Goal: Task Accomplishment & Management: Use online tool/utility

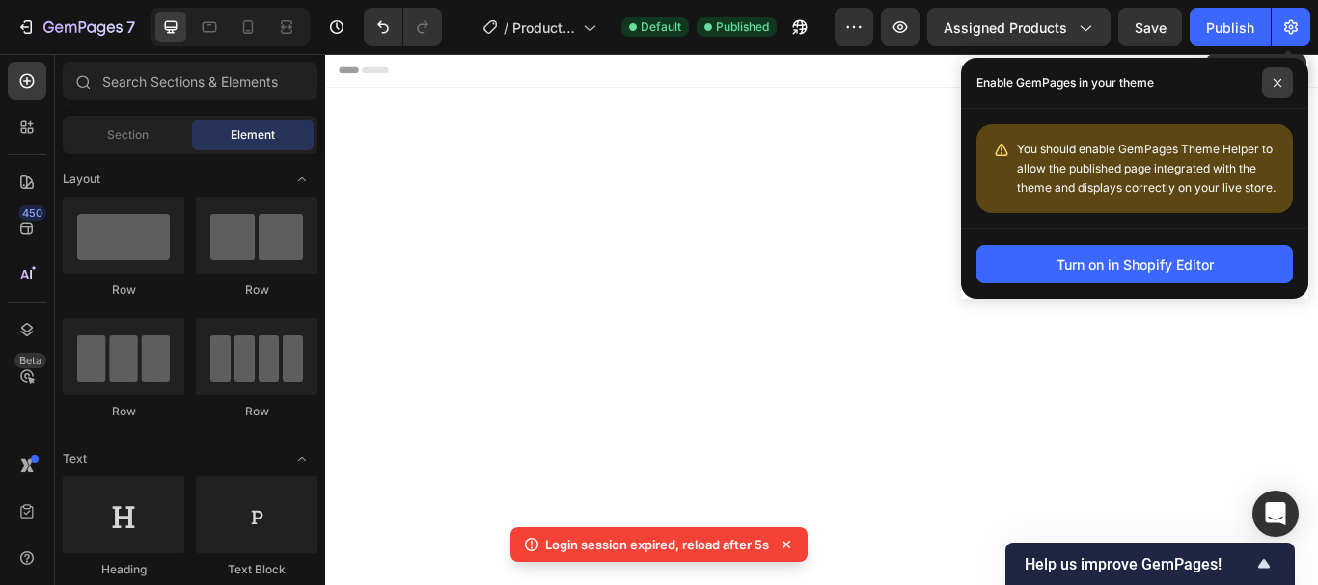
scroll to position [3771, 0]
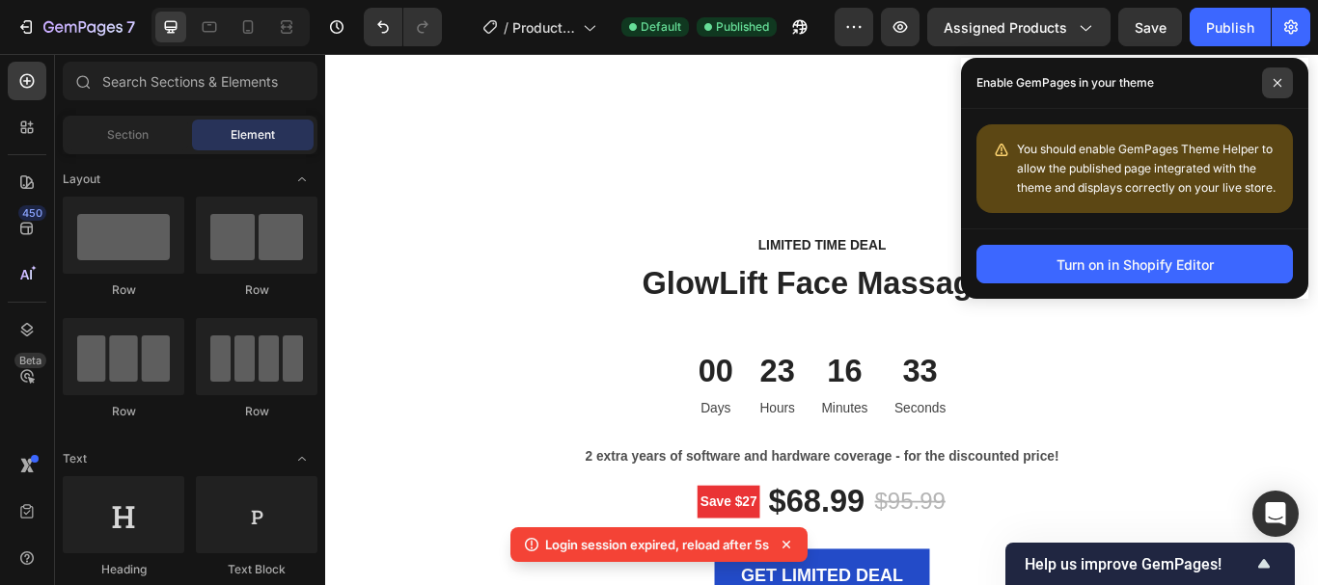
click at [1273, 82] on icon at bounding box center [1277, 83] width 10 height 10
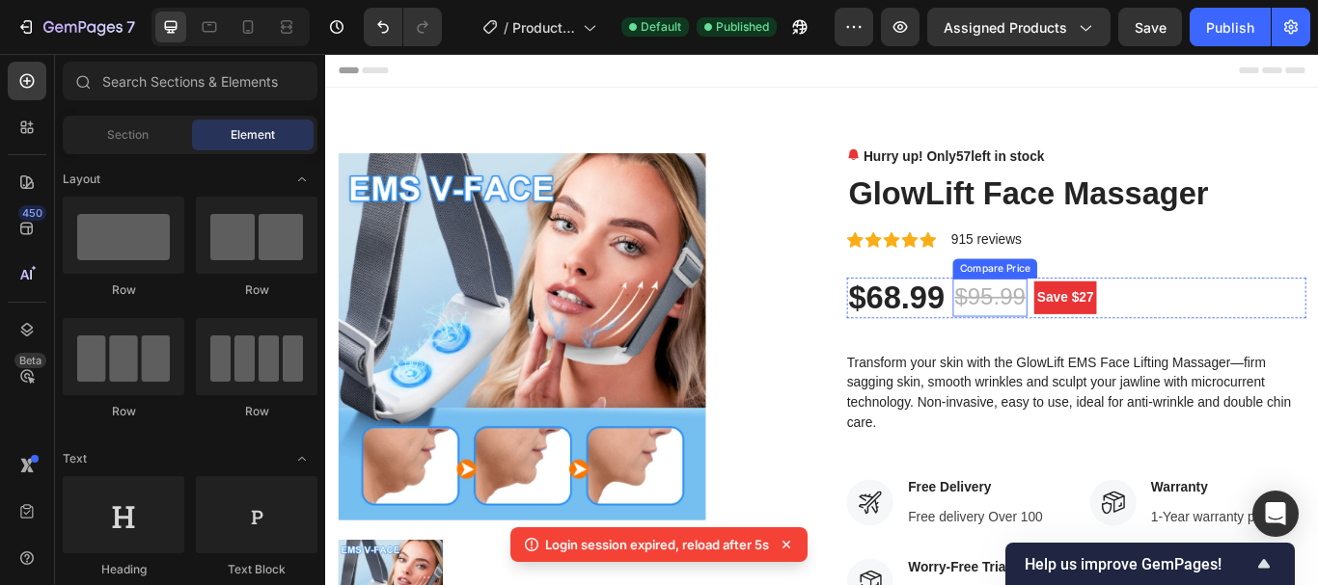
scroll to position [482, 0]
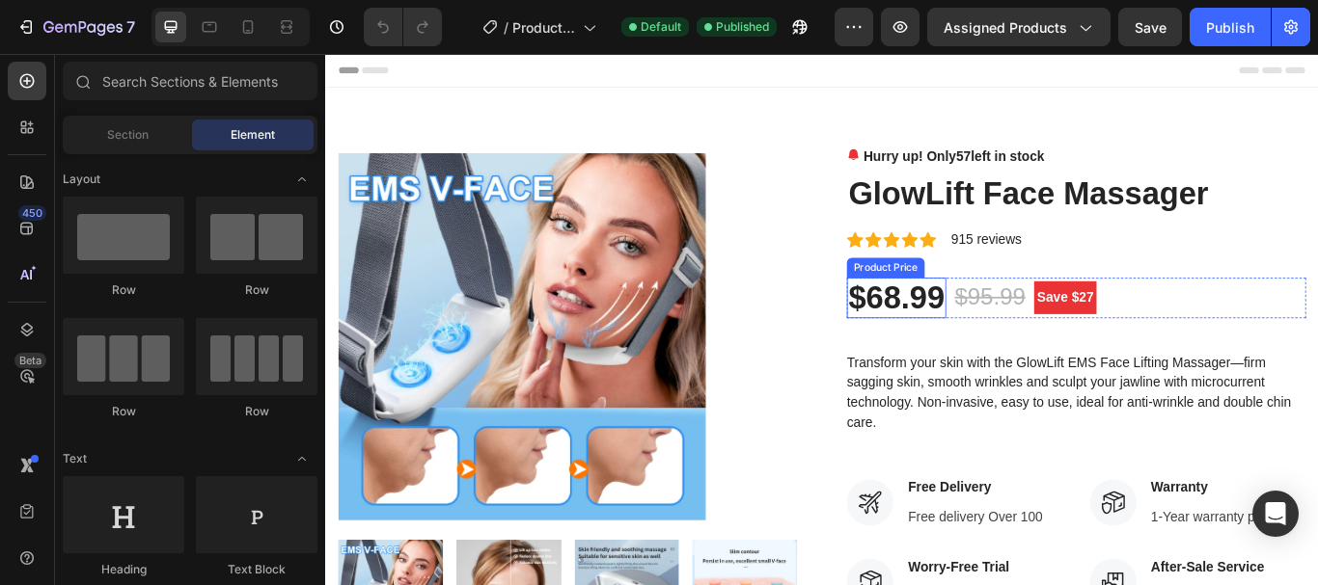
click at [1026, 329] on div "$68.99" at bounding box center [991, 339] width 116 height 48
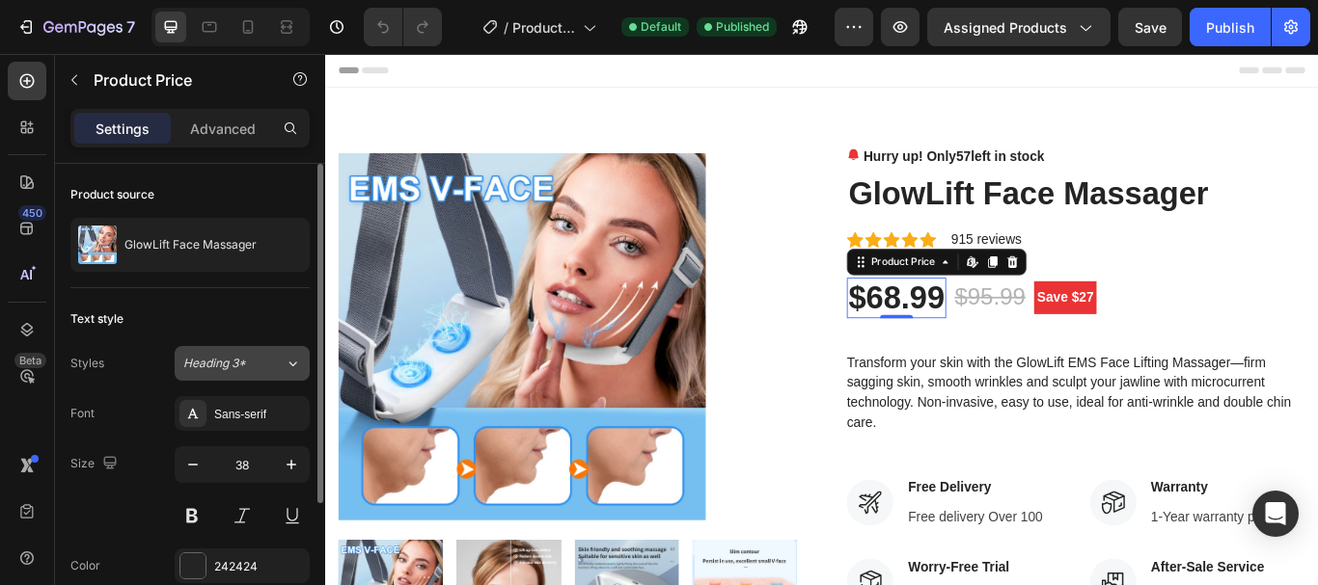
click at [286, 364] on icon at bounding box center [293, 363] width 16 height 19
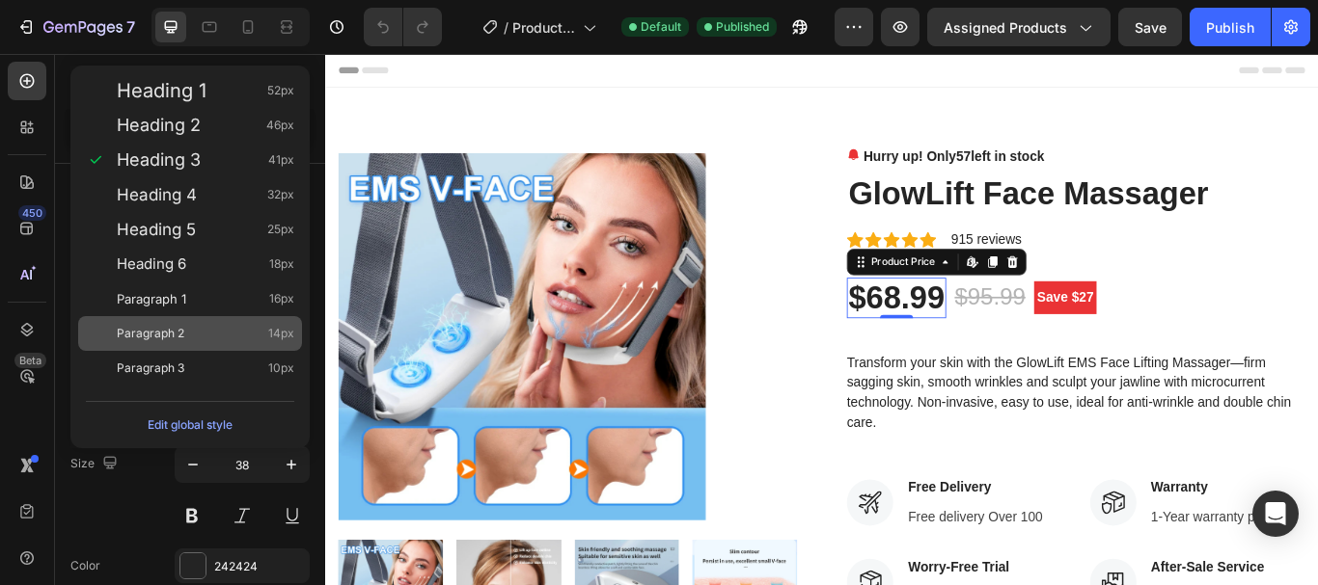
click at [248, 325] on div "Paragraph 2 14px" at bounding box center [205, 333] width 177 height 19
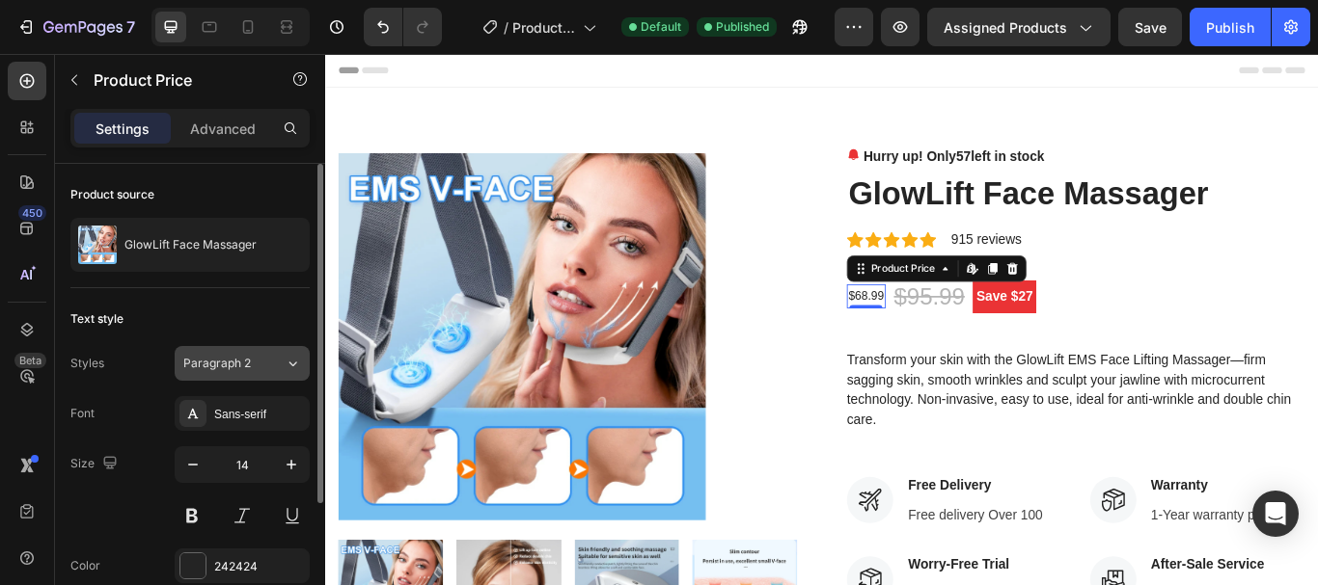
click at [301, 355] on button "Paragraph 2" at bounding box center [242, 363] width 135 height 35
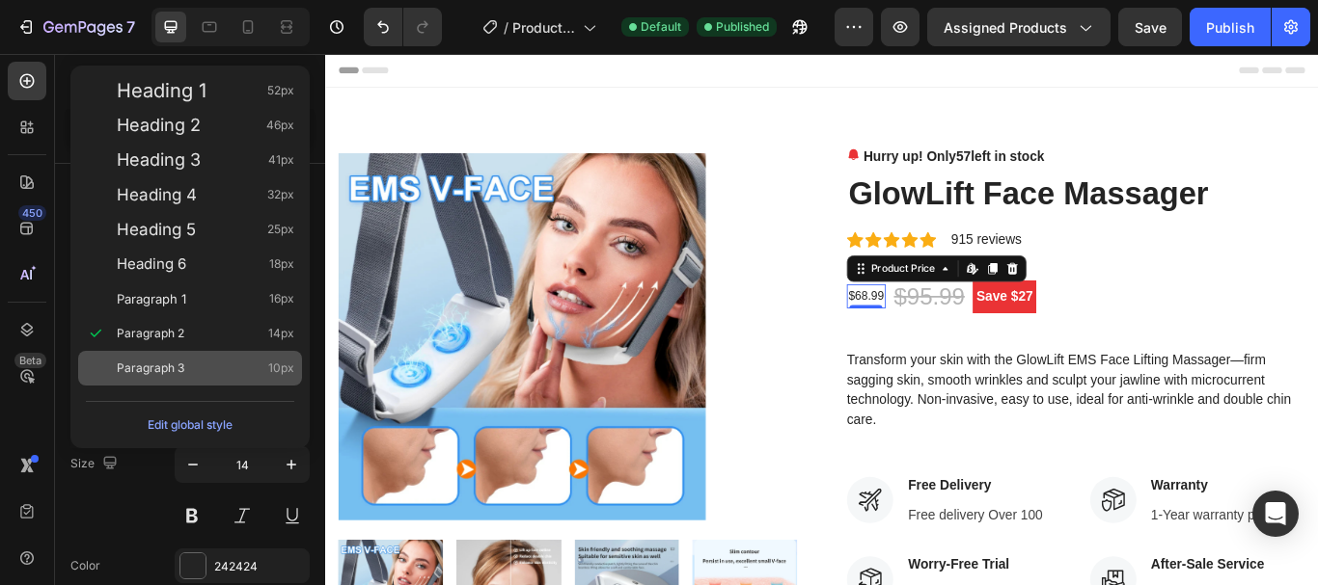
click at [209, 358] on div "Paragraph 3 10px" at bounding box center [190, 368] width 224 height 35
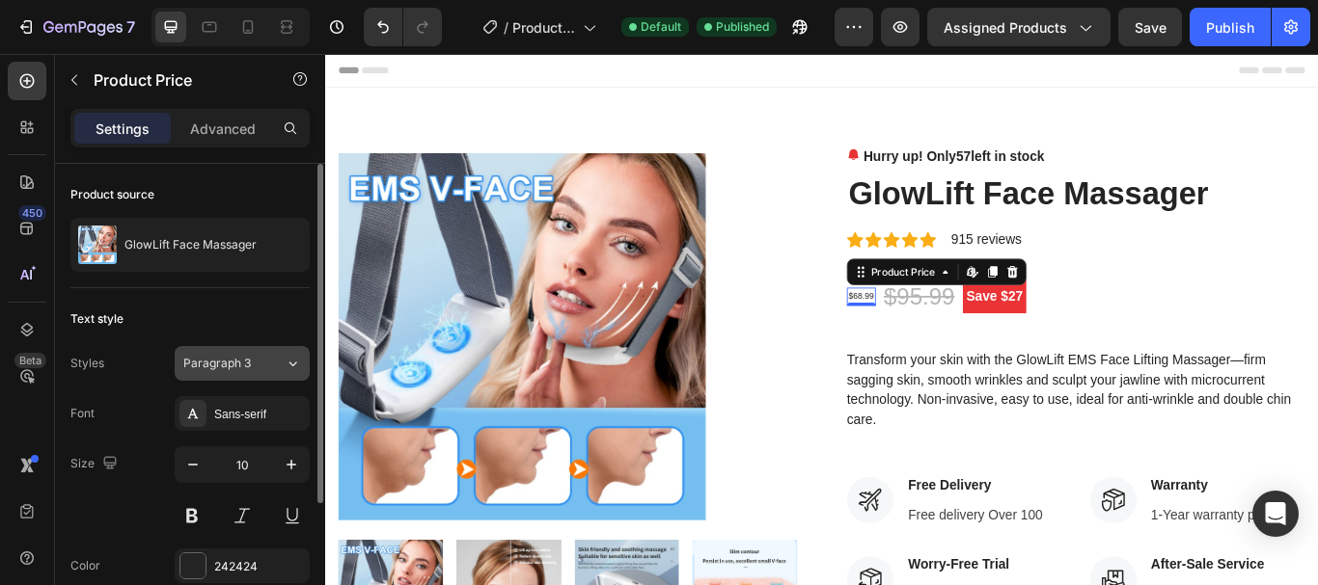
click at [302, 350] on button "Paragraph 3" at bounding box center [242, 363] width 135 height 35
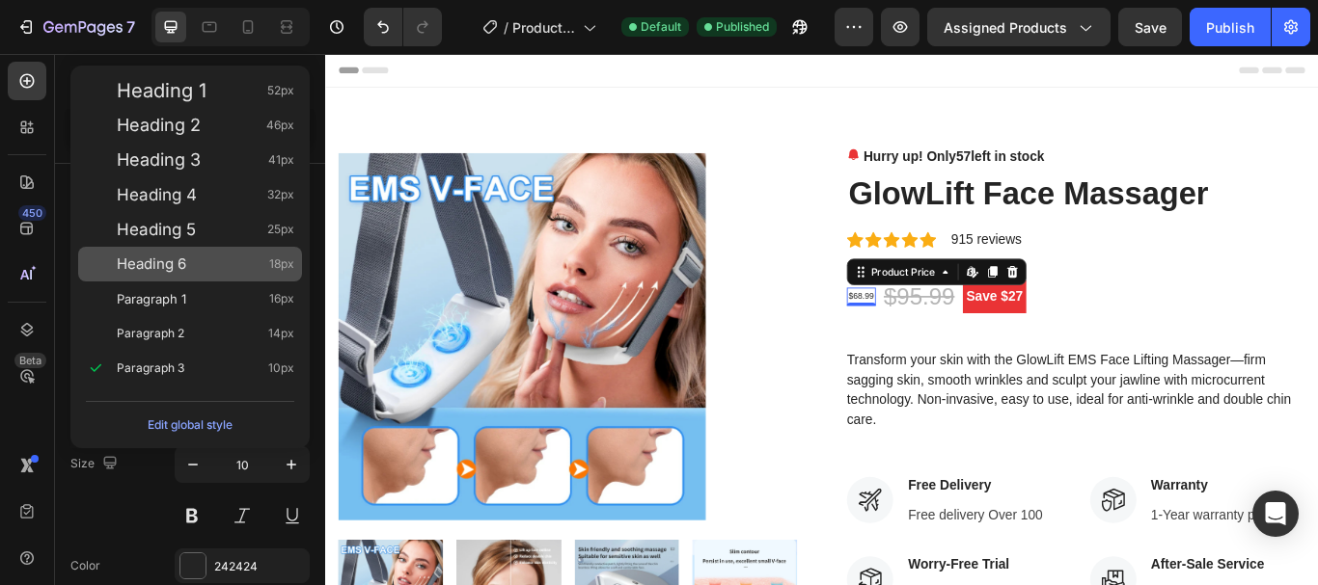
click at [224, 280] on div "Heading 6 18px" at bounding box center [190, 264] width 224 height 35
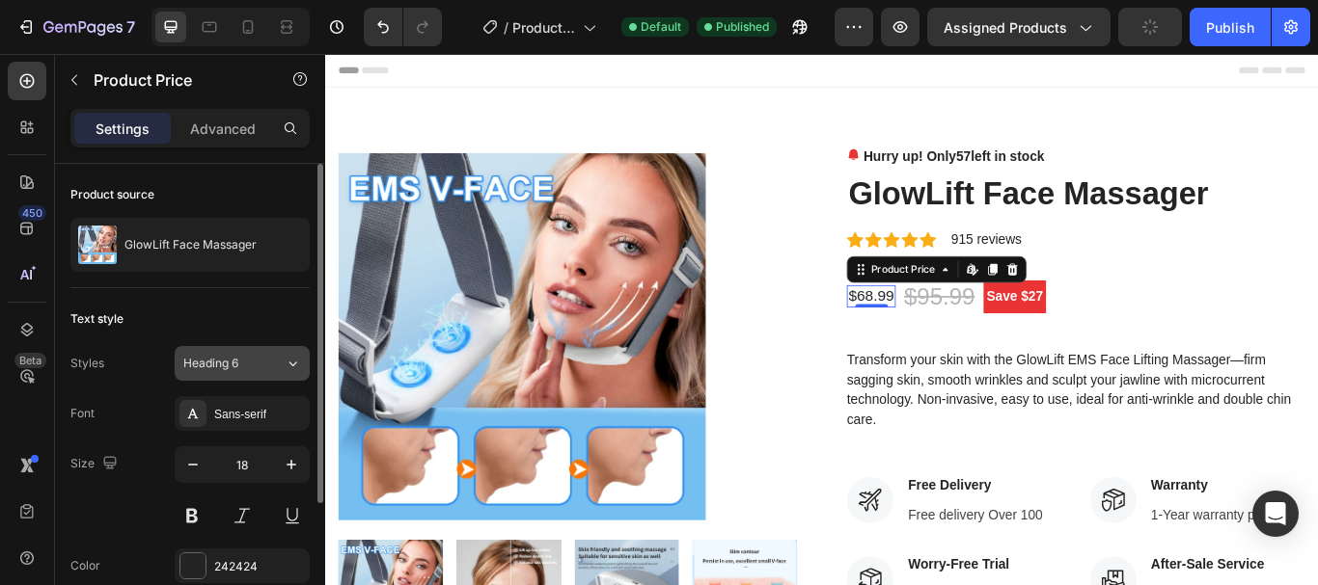
click at [290, 366] on icon at bounding box center [293, 363] width 16 height 19
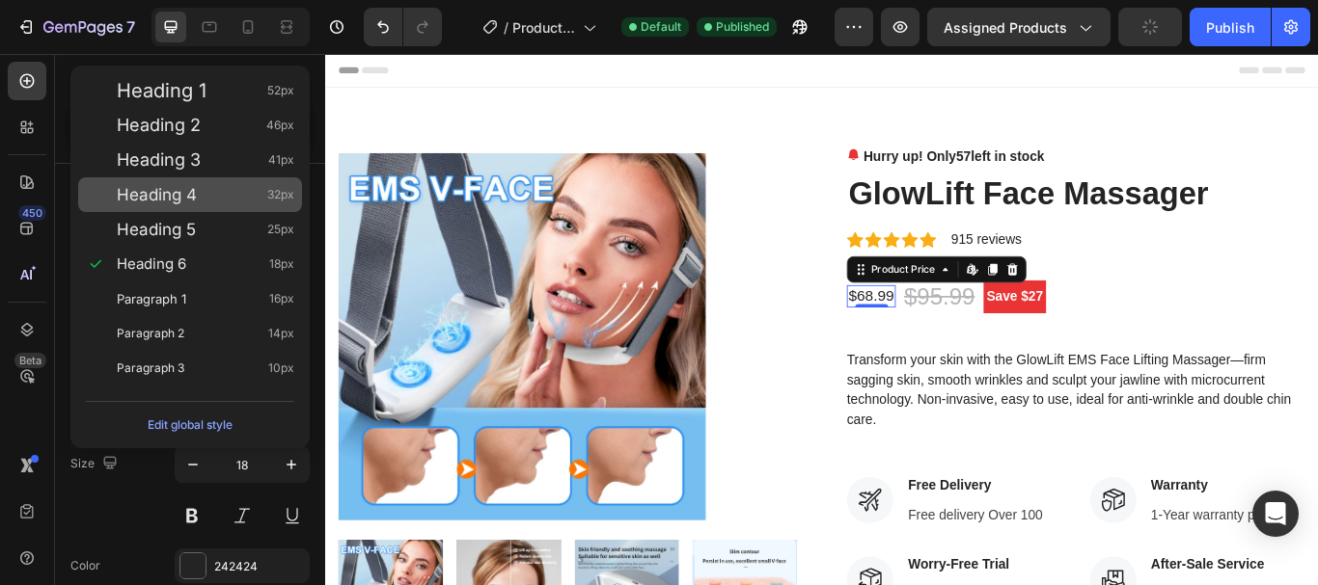
click at [259, 198] on div "Heading 4 32px" at bounding box center [205, 194] width 177 height 19
type input "32"
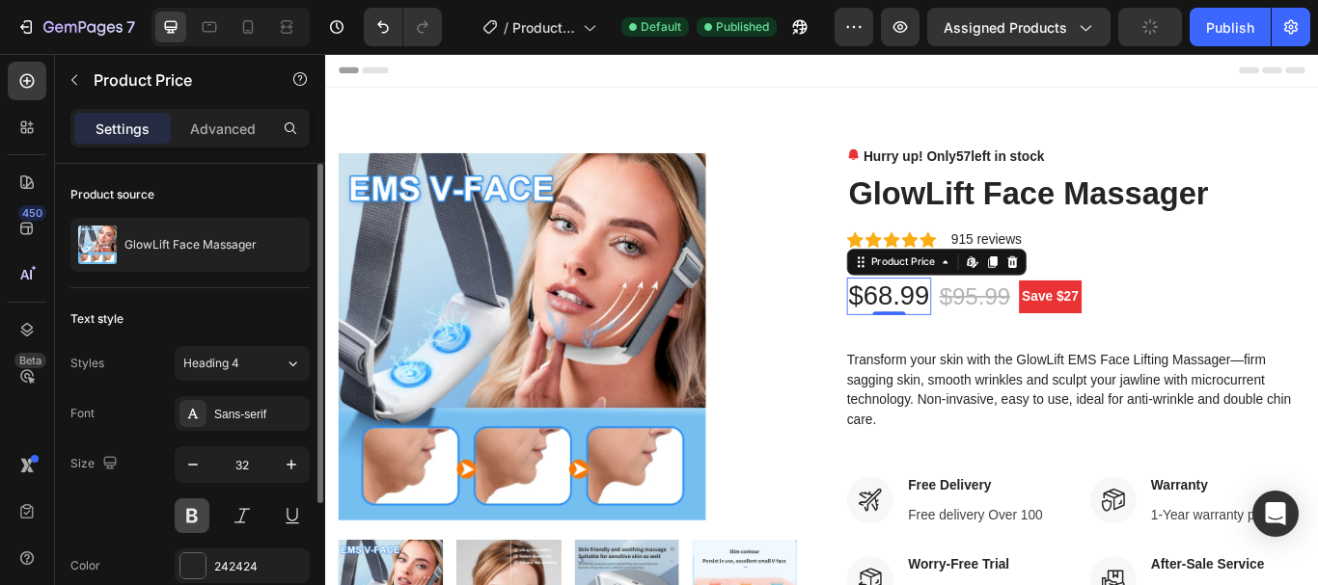
click at [189, 507] on button at bounding box center [192, 516] width 35 height 35
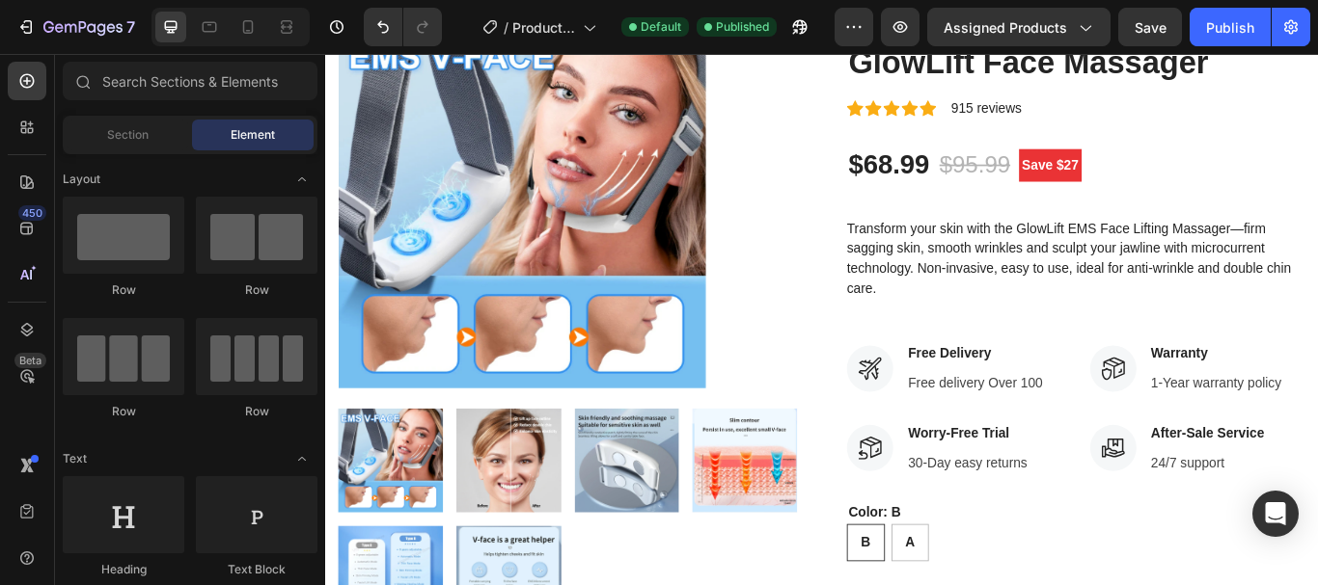
scroll to position [271, 0]
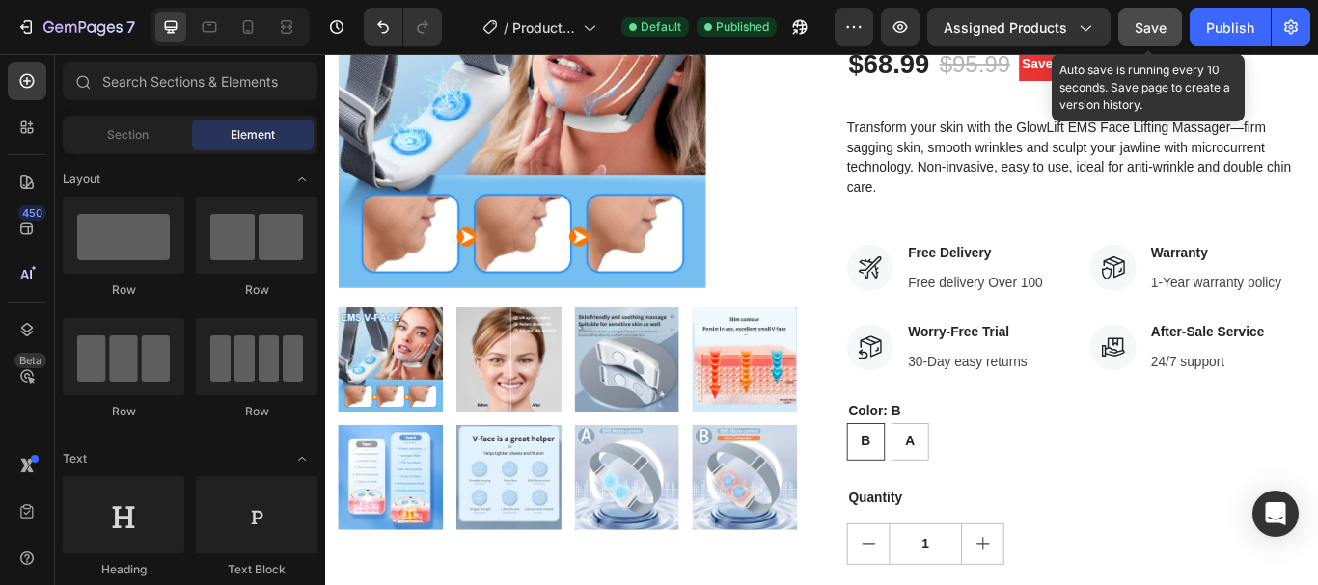
click at [1151, 37] on div "Save" at bounding box center [1150, 27] width 32 height 20
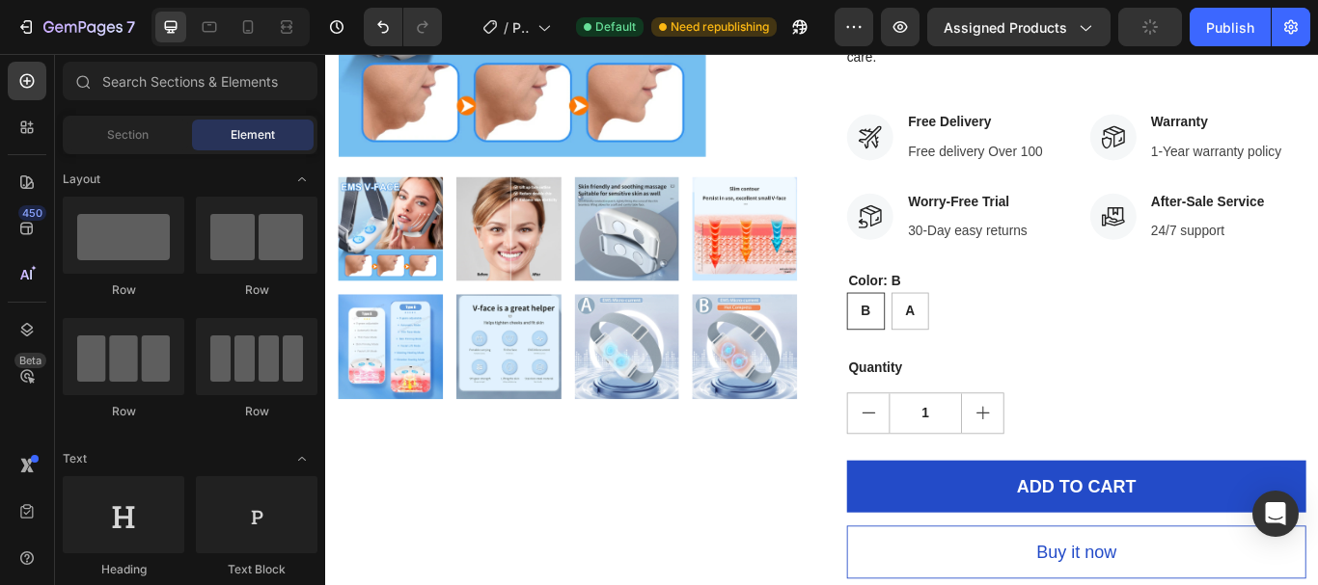
scroll to position [330, 0]
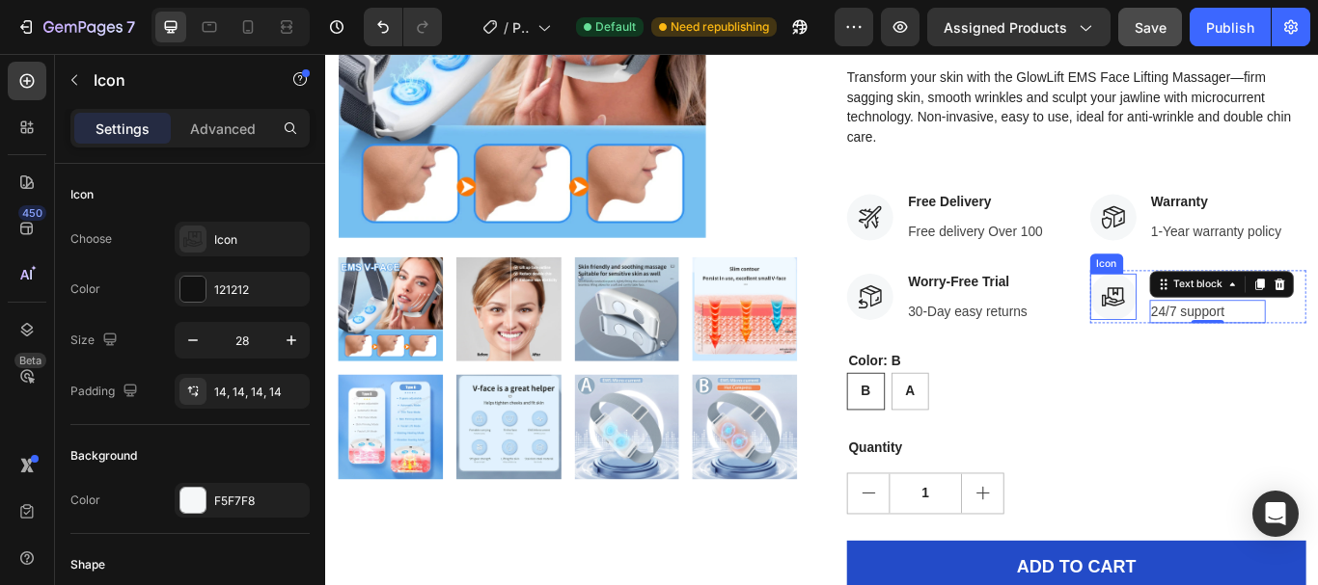
click at [1251, 333] on div at bounding box center [1243, 338] width 54 height 54
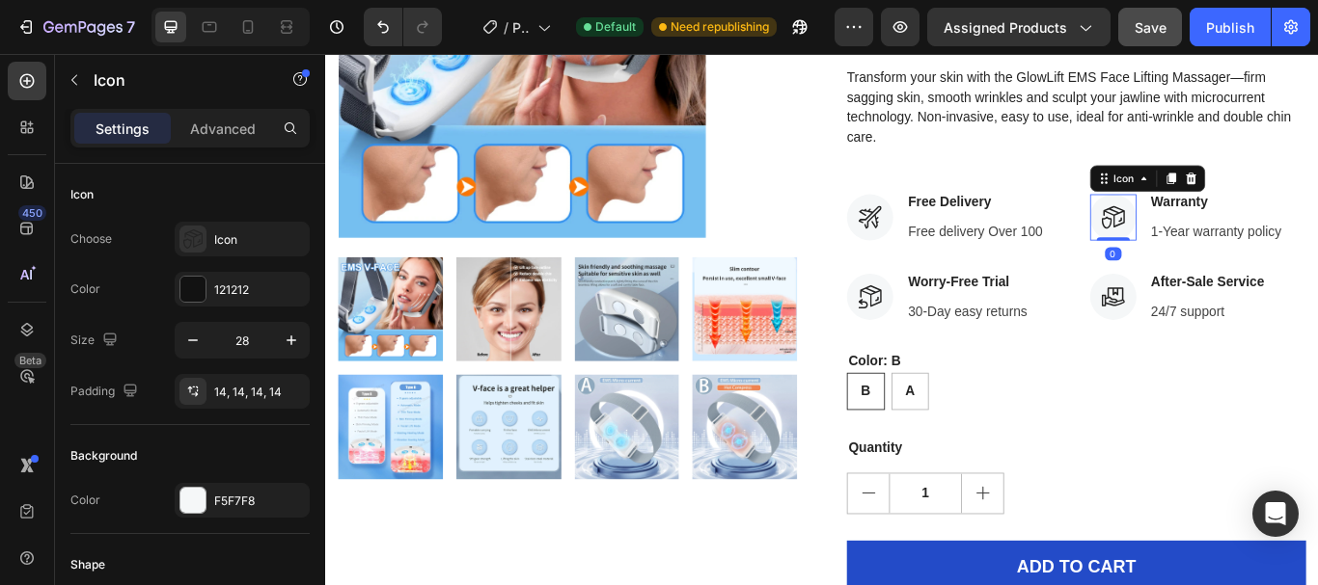
click at [1224, 259] on div at bounding box center [1243, 245] width 54 height 54
click at [1317, 204] on icon at bounding box center [1333, 199] width 15 height 15
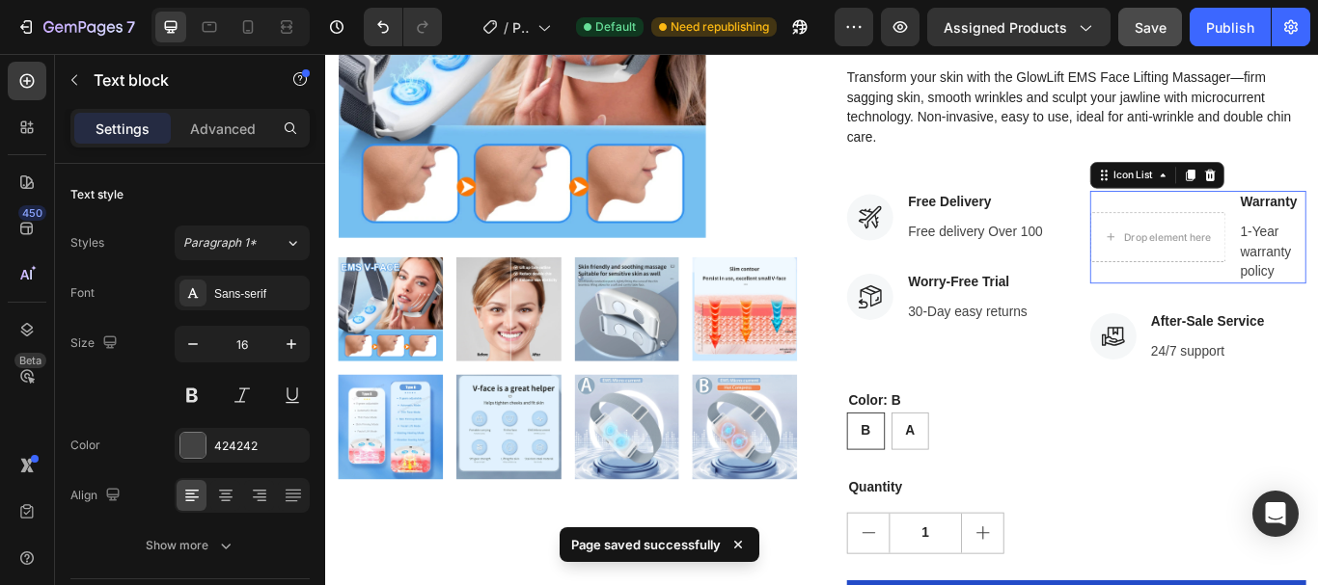
click at [1317, 312] on li "Drop element here Warranty Text block 1-Year warranty policy Text block" at bounding box center [1342, 268] width 253 height 108
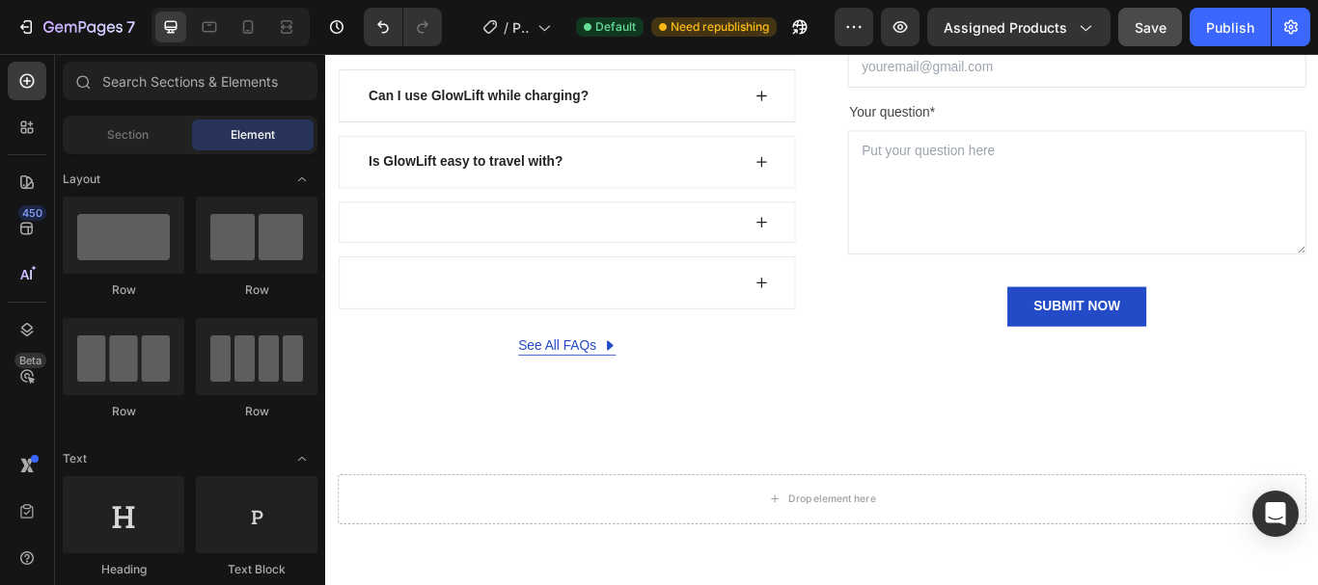
scroll to position [6460, 0]
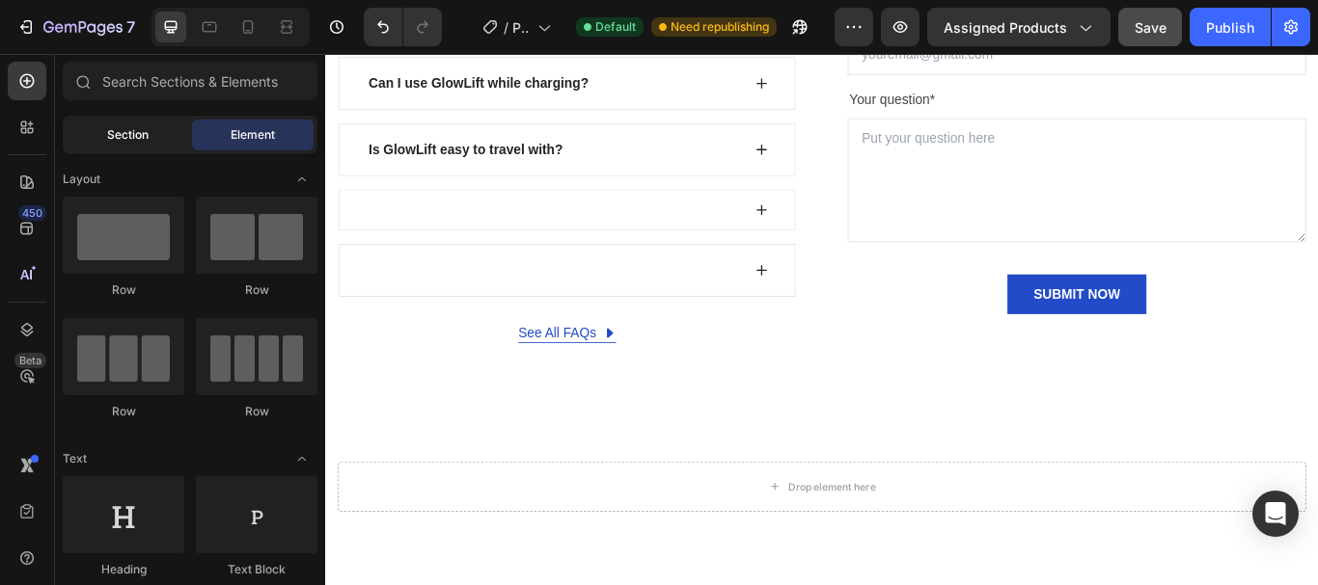
click at [127, 141] on span "Section" at bounding box center [127, 134] width 41 height 17
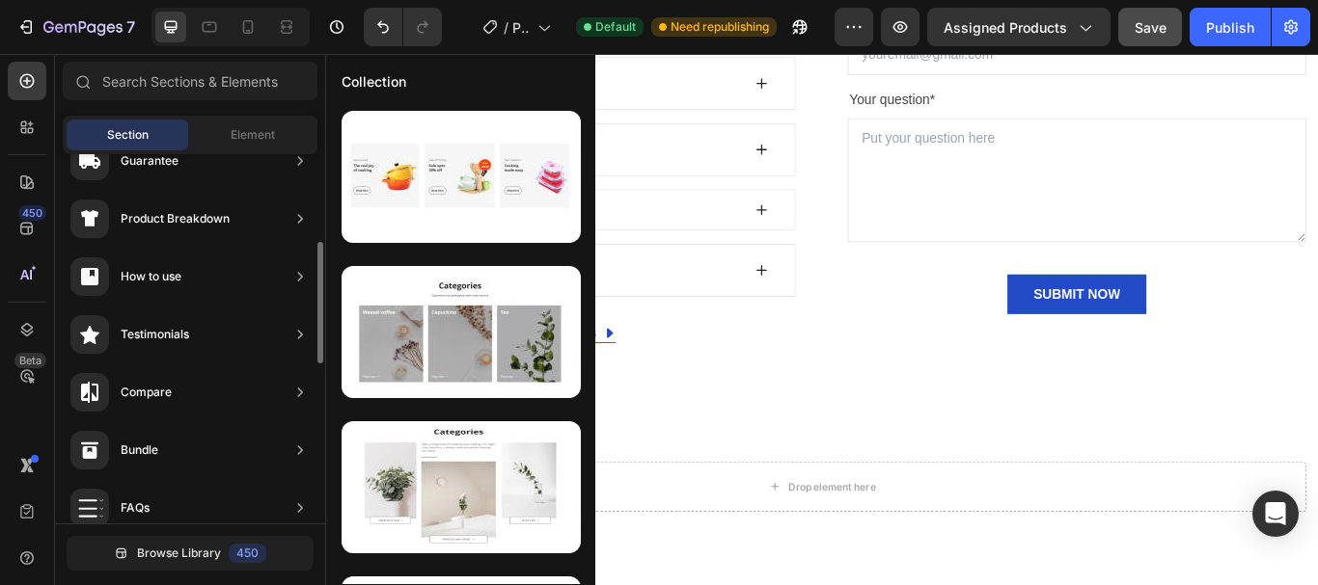
scroll to position [0, 0]
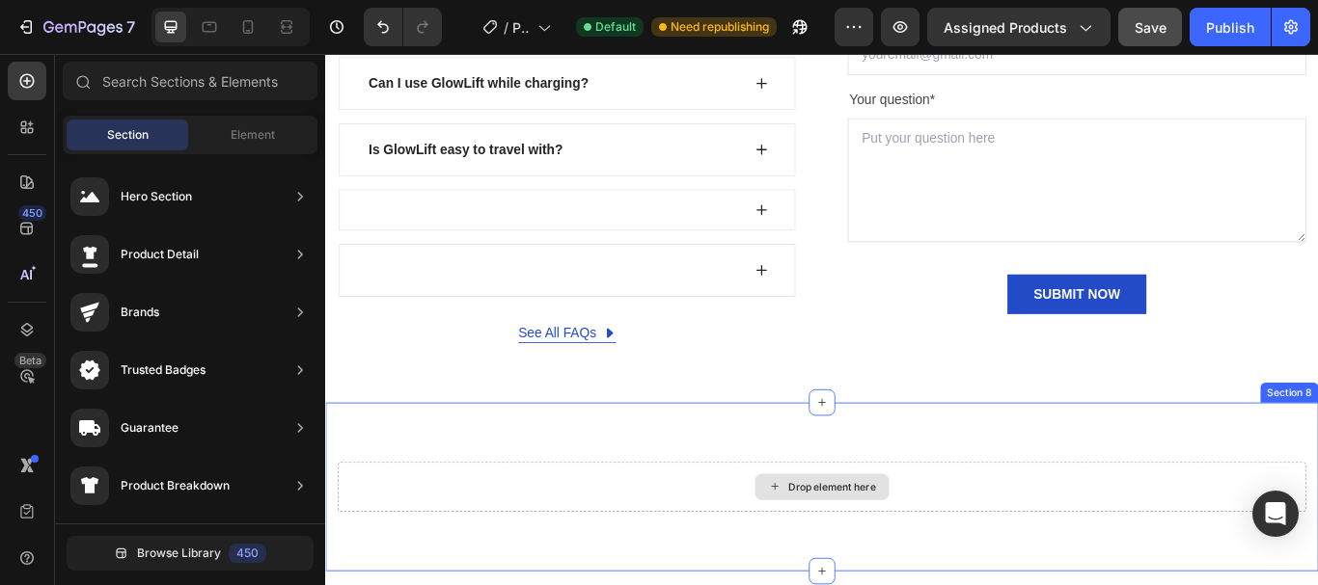
click at [903, 563] on div "Drop element here" at bounding box center [915, 559] width 102 height 15
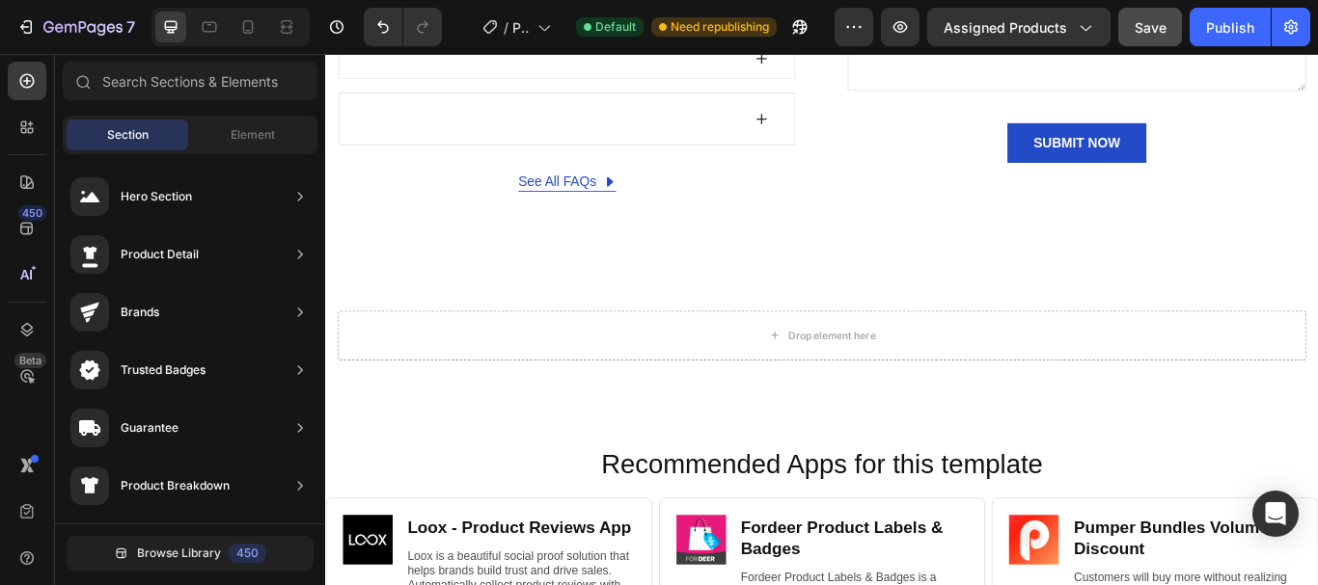
scroll to position [6675, 0]
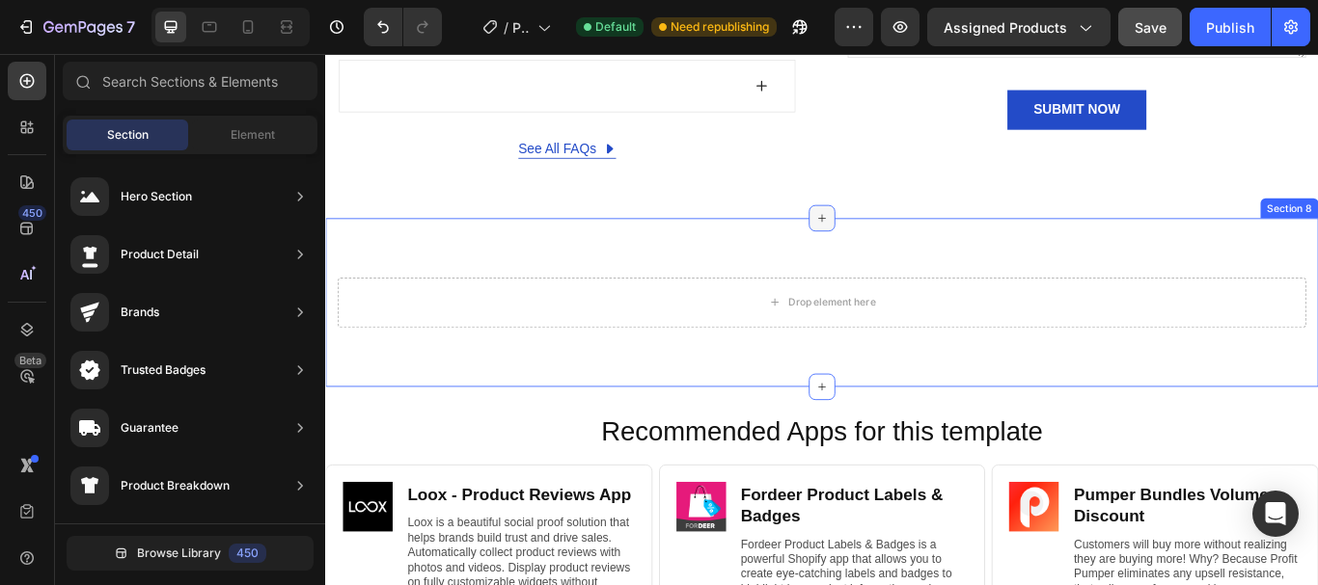
click at [897, 254] on div at bounding box center [903, 246] width 31 height 31
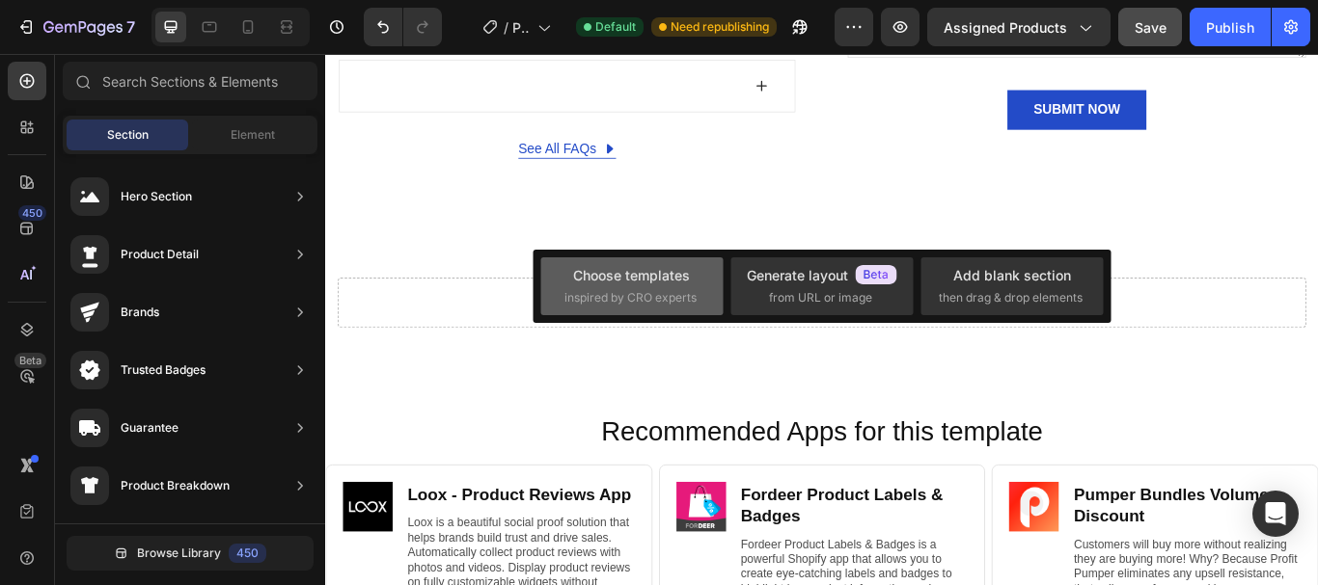
click at [597, 288] on div "Choose templates inspired by CRO experts" at bounding box center [631, 285] width 135 height 41
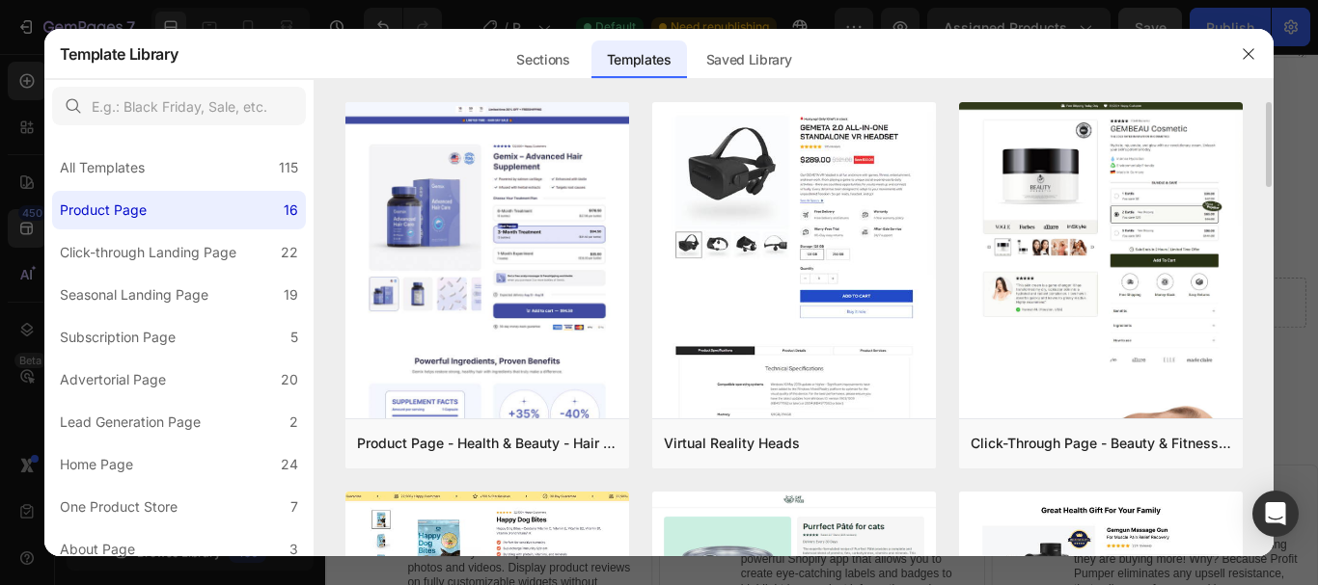
drag, startPoint x: 1265, startPoint y: 165, endPoint x: 1265, endPoint y: 181, distance: 16.4
click at [1265, 181] on div "Product Page - Health & Beauty - Hair Supplement Add to page Preview Virtual Re…" at bounding box center [794, 328] width 960 height 453
drag, startPoint x: 1270, startPoint y: 171, endPoint x: 1271, endPoint y: 184, distance: 13.5
click at [1271, 184] on div "Product Page - Health & Beauty - Hair Supplement Add to page Preview Virtual Re…" at bounding box center [794, 328] width 960 height 453
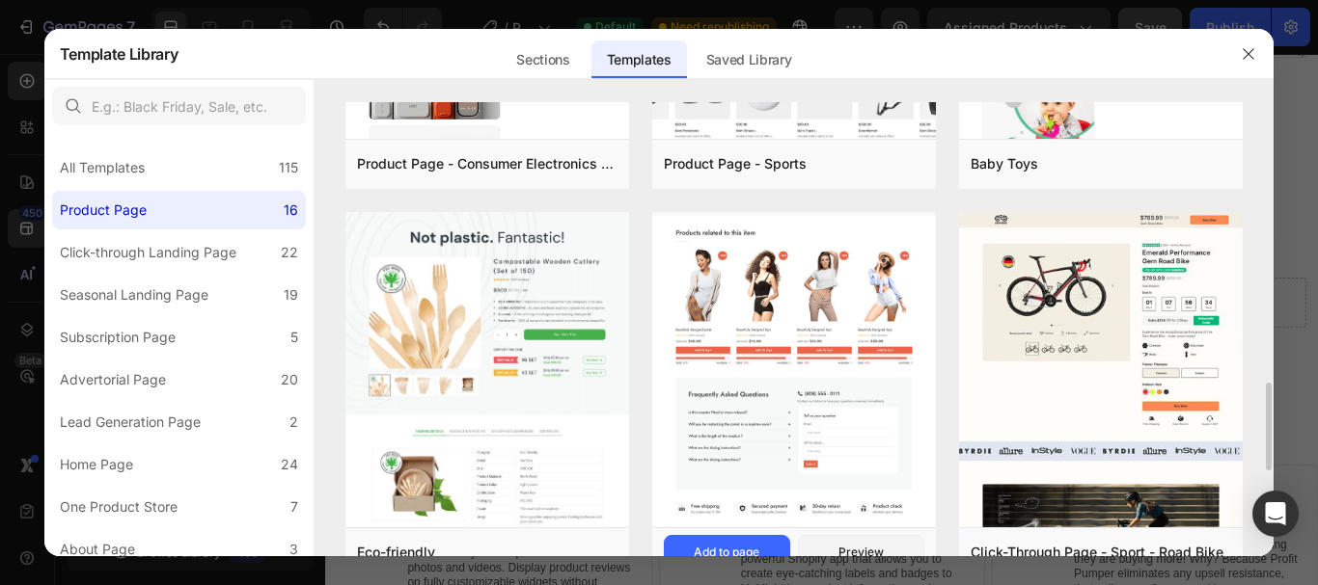
scroll to position [1881, 0]
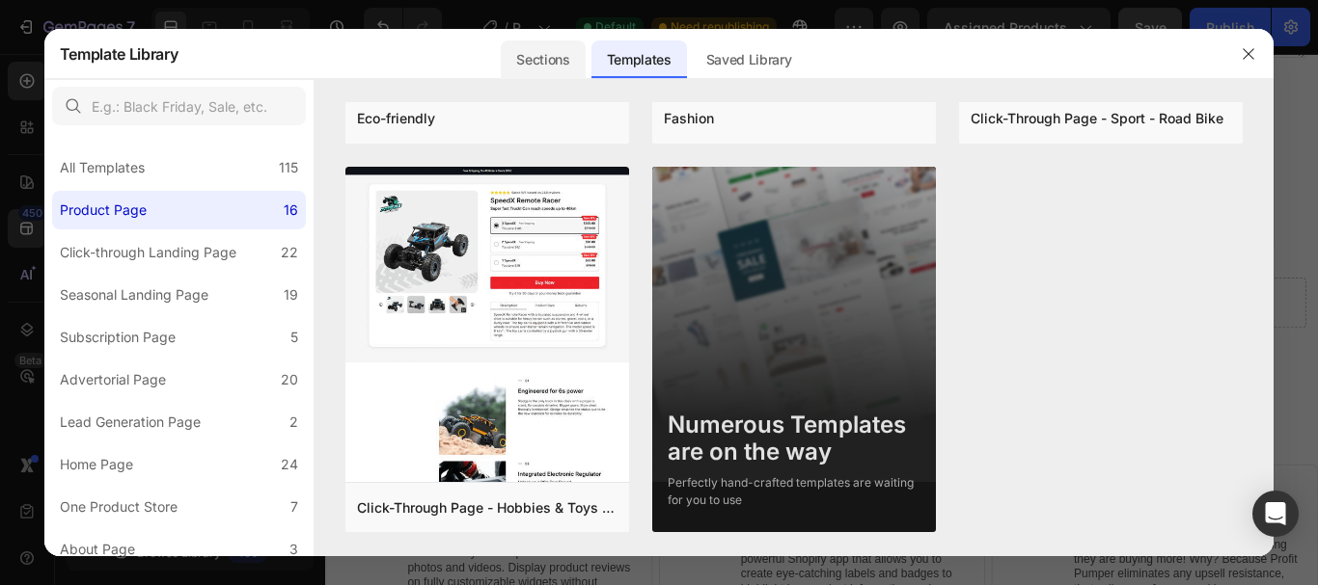
click at [554, 64] on div "Sections" at bounding box center [543, 60] width 84 height 39
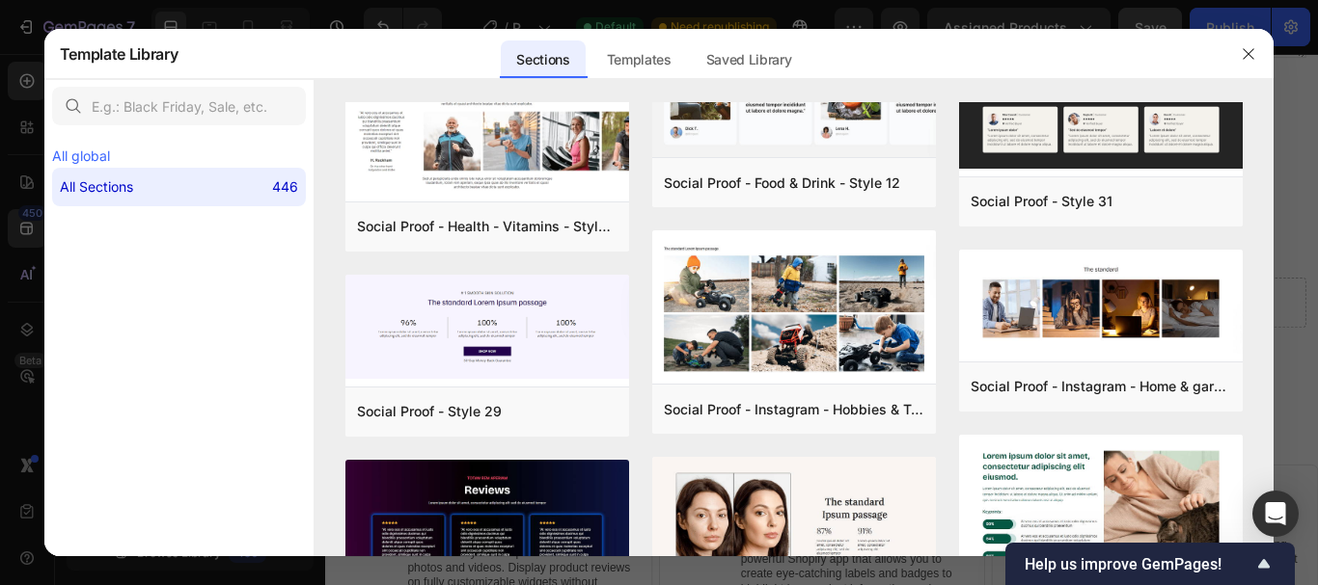
scroll to position [11755, 0]
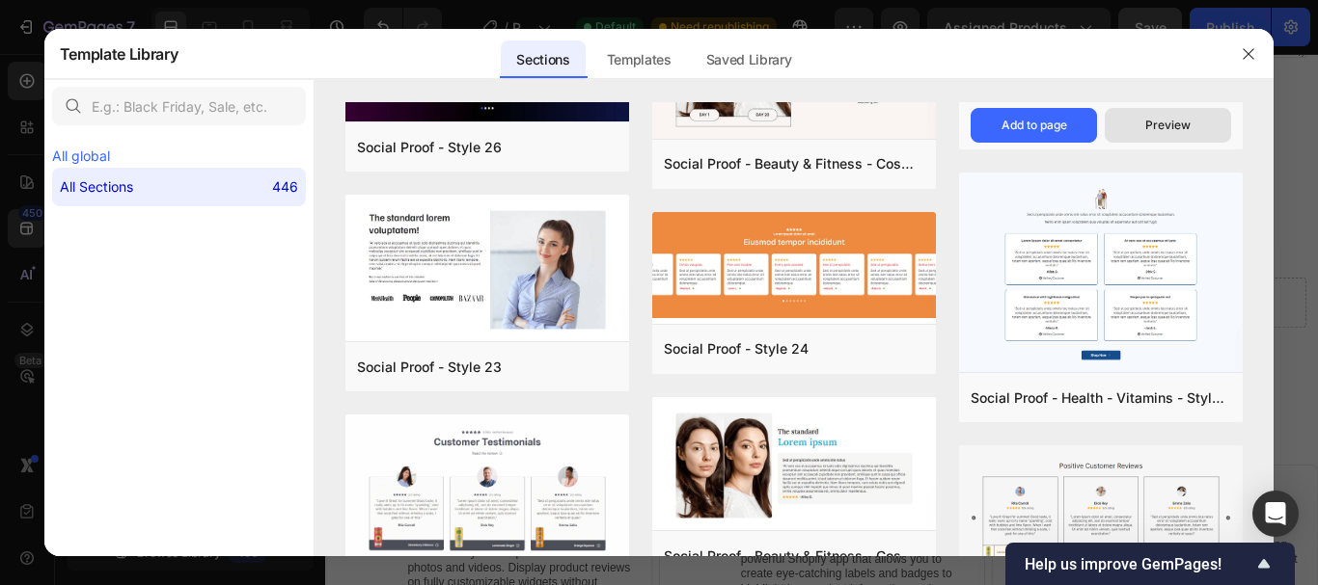
click at [1175, 122] on div "Preview" at bounding box center [1167, 125] width 45 height 17
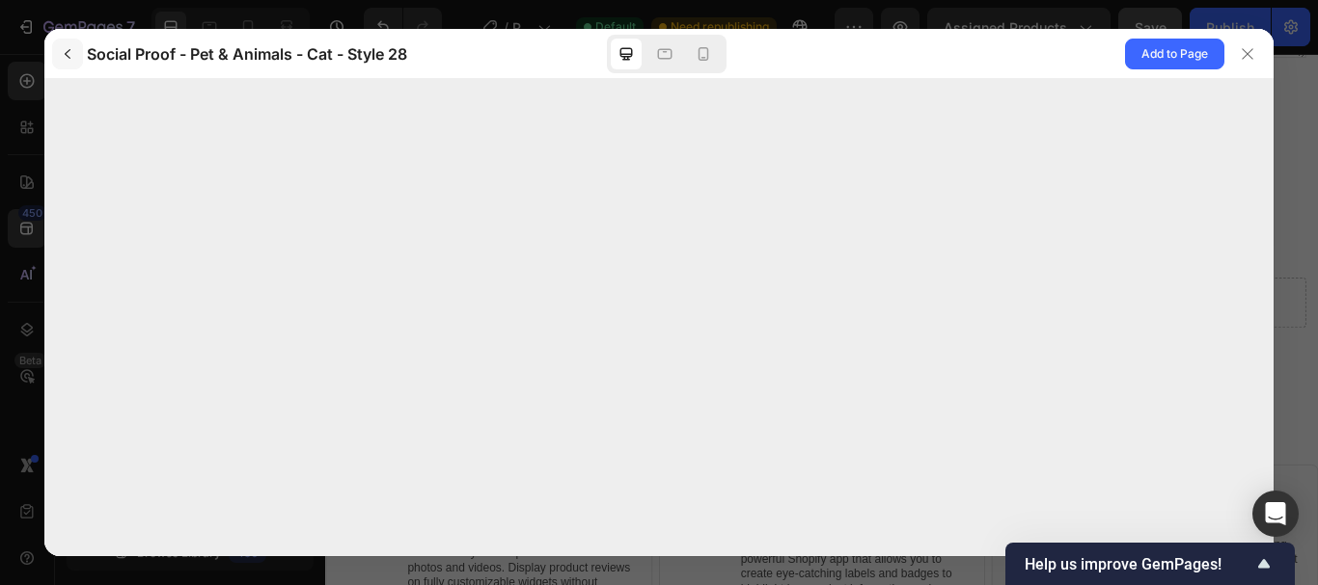
click at [72, 50] on icon "button" at bounding box center [67, 53] width 15 height 15
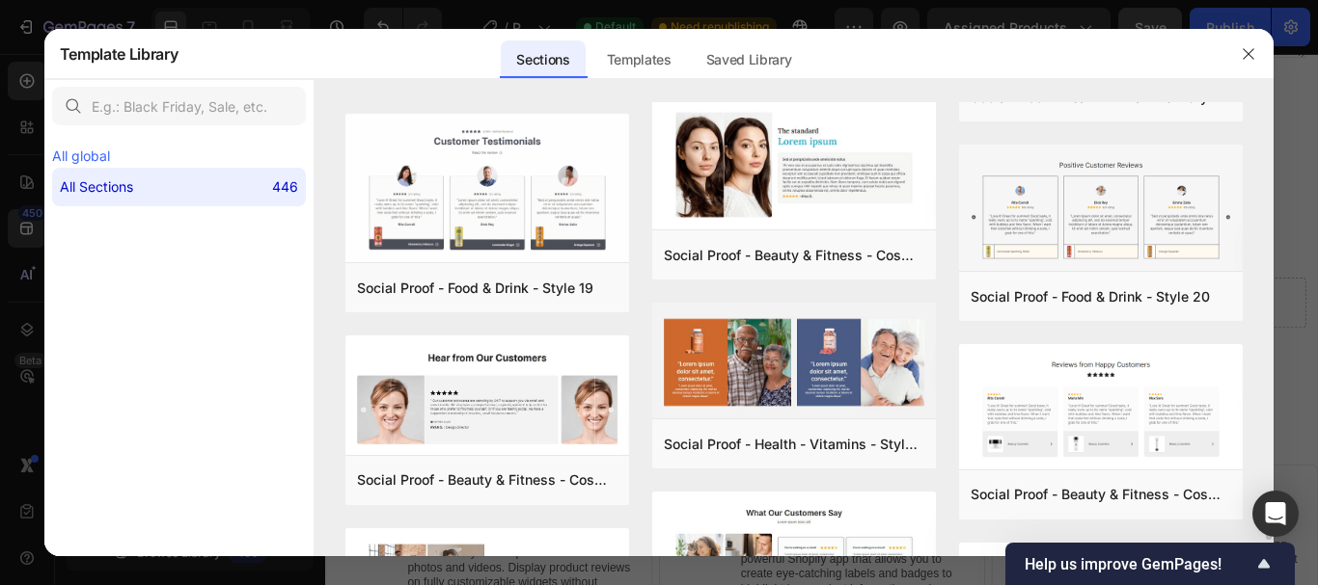
scroll to position [11574, 0]
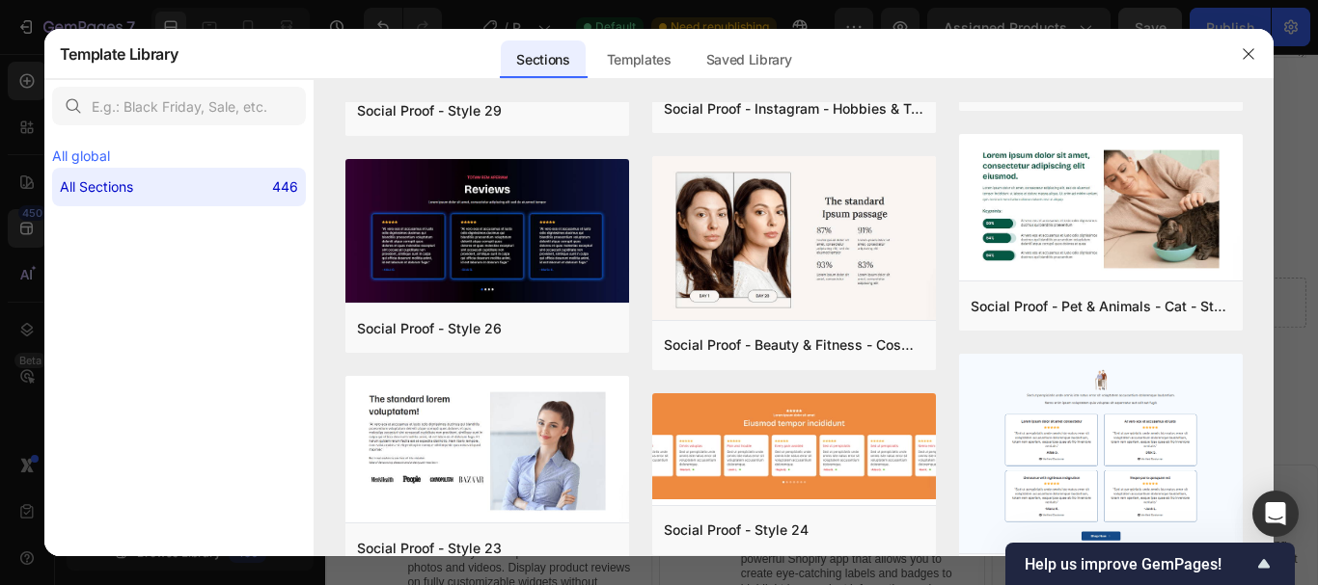
click at [1065, 390] on img at bounding box center [1101, 456] width 284 height 204
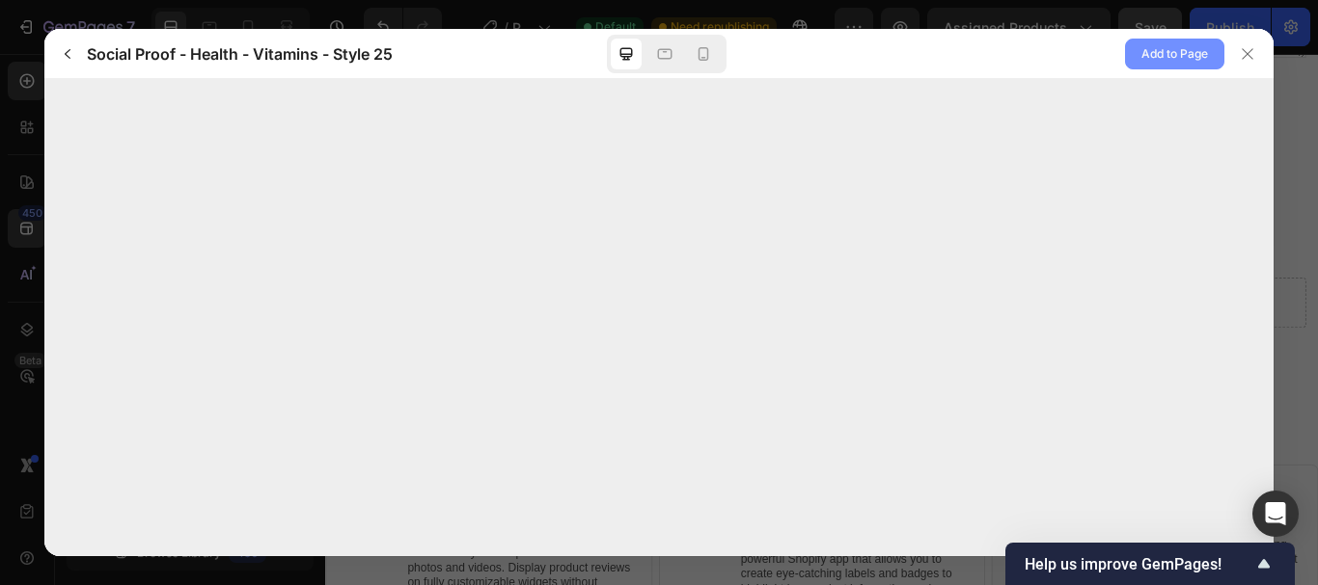
click at [1165, 55] on span "Add to Page" at bounding box center [1174, 53] width 67 height 23
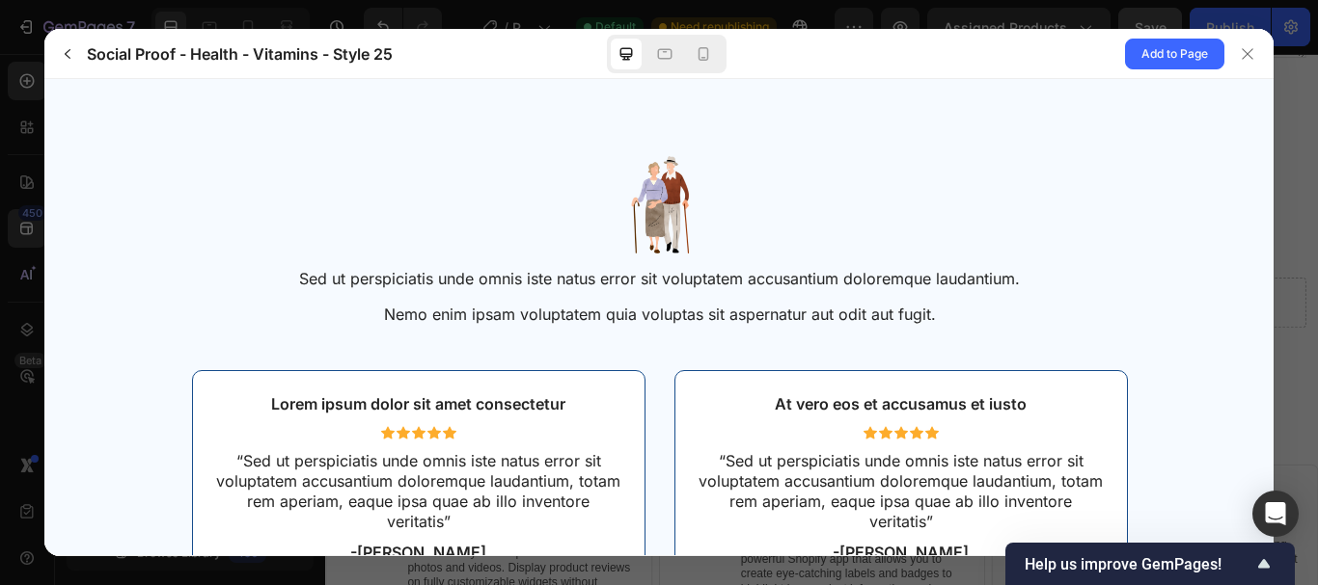
scroll to position [308, 0]
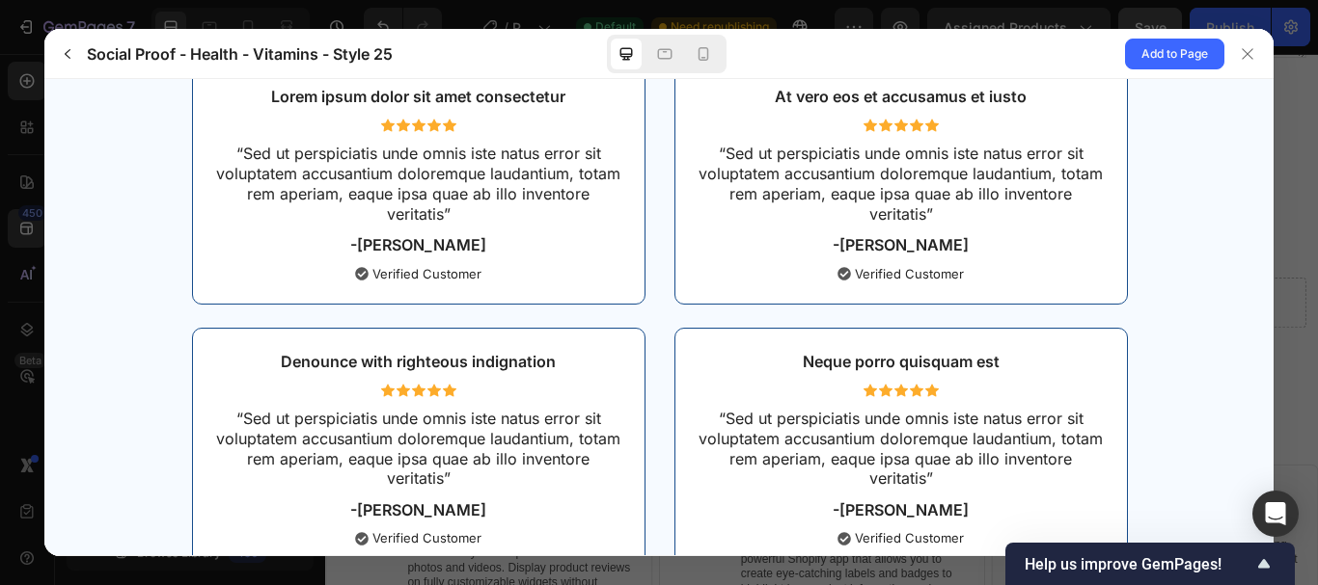
click at [1125, 39] on button "Add to Page" at bounding box center [1174, 54] width 99 height 31
